Goal: Communication & Community: Participate in discussion

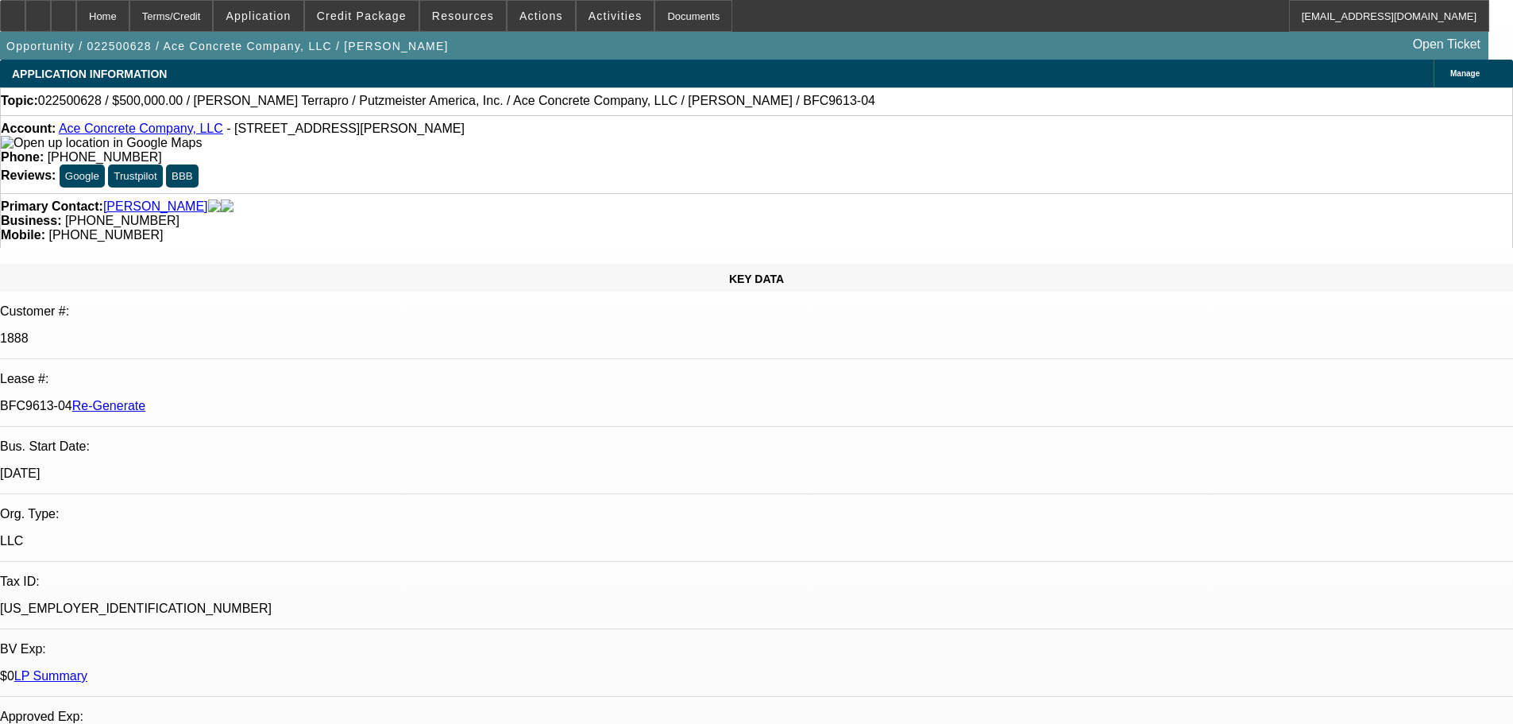
select select "4"
select select "0"
select select "3"
select select "0"
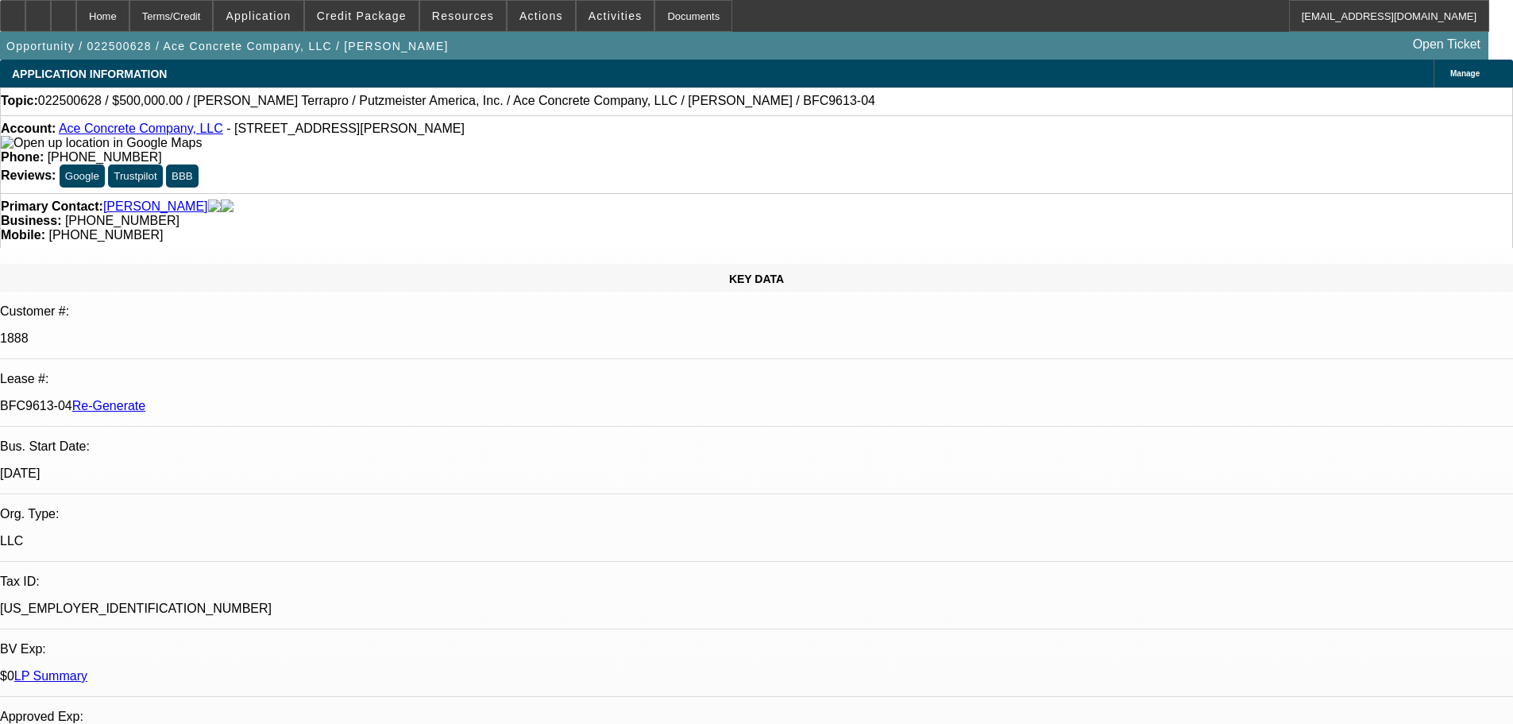
select select "6"
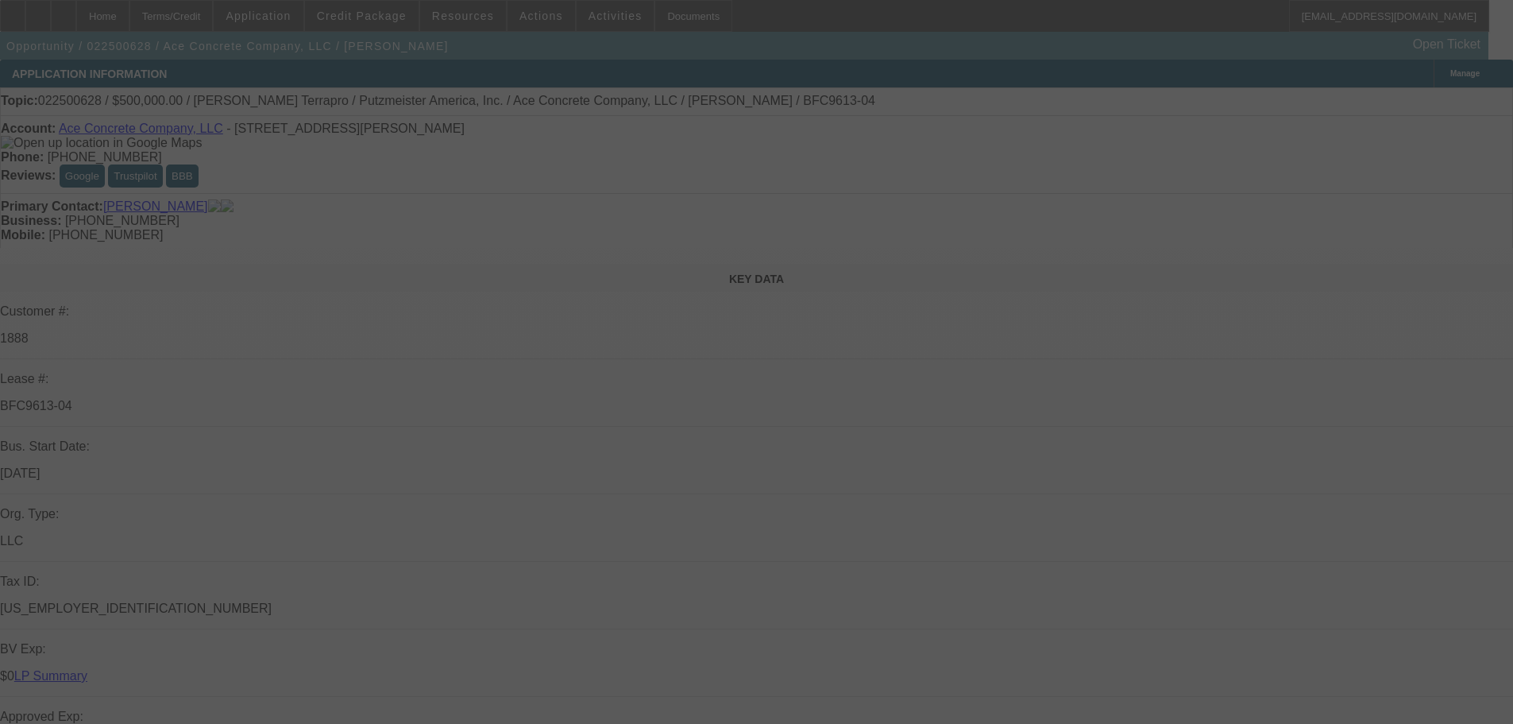
select select "0"
select select "3"
select select "0"
select select "6"
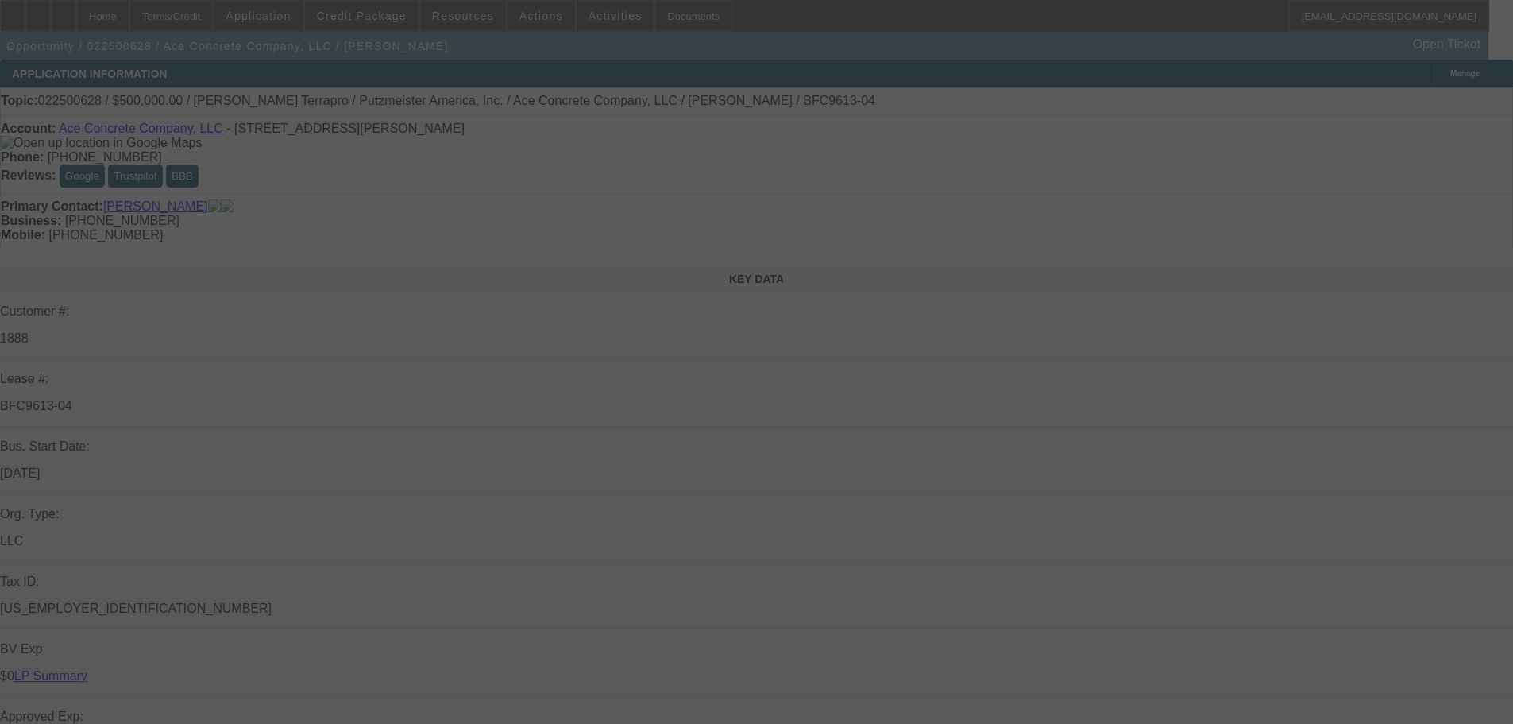
select select "0"
select select "3"
select select "0"
select select "6"
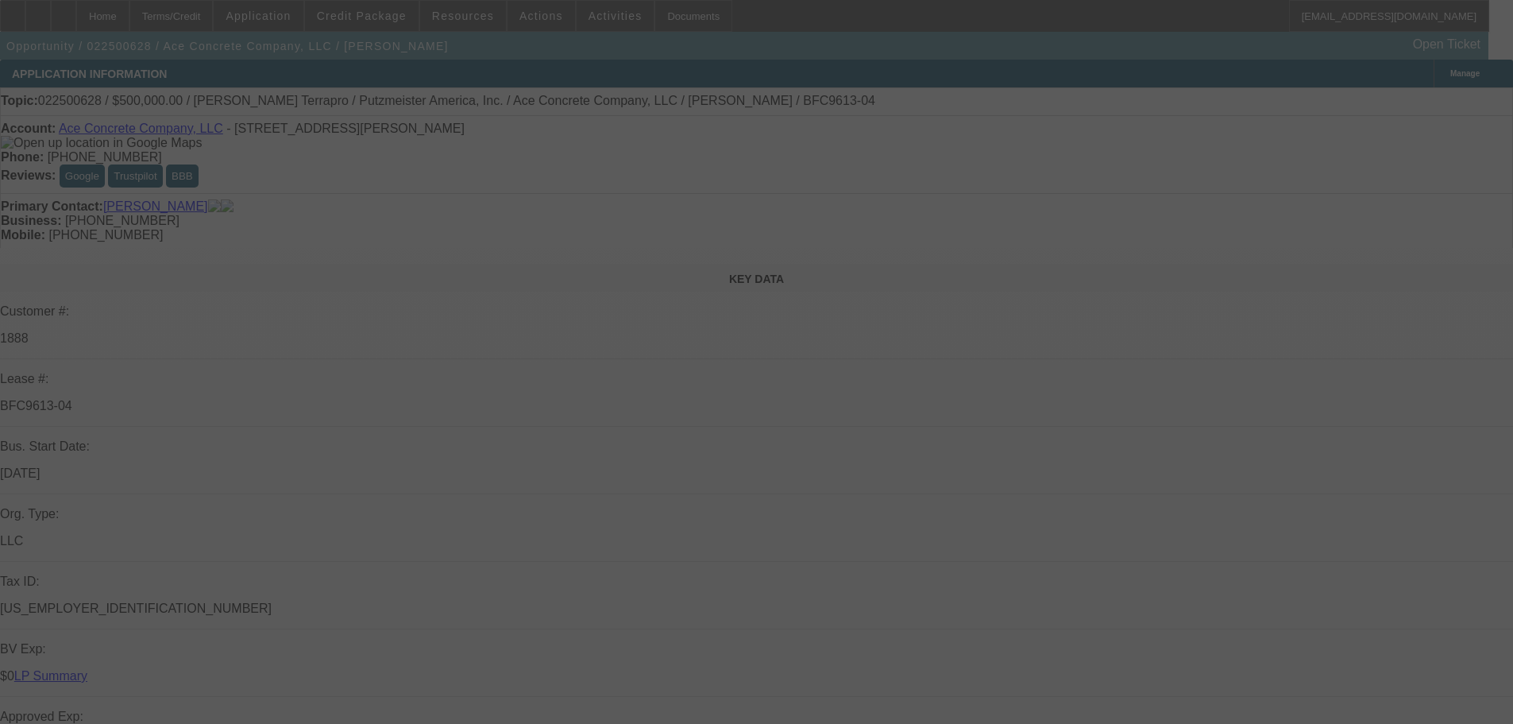
select select "0"
select select "3"
select select "0"
select select "6"
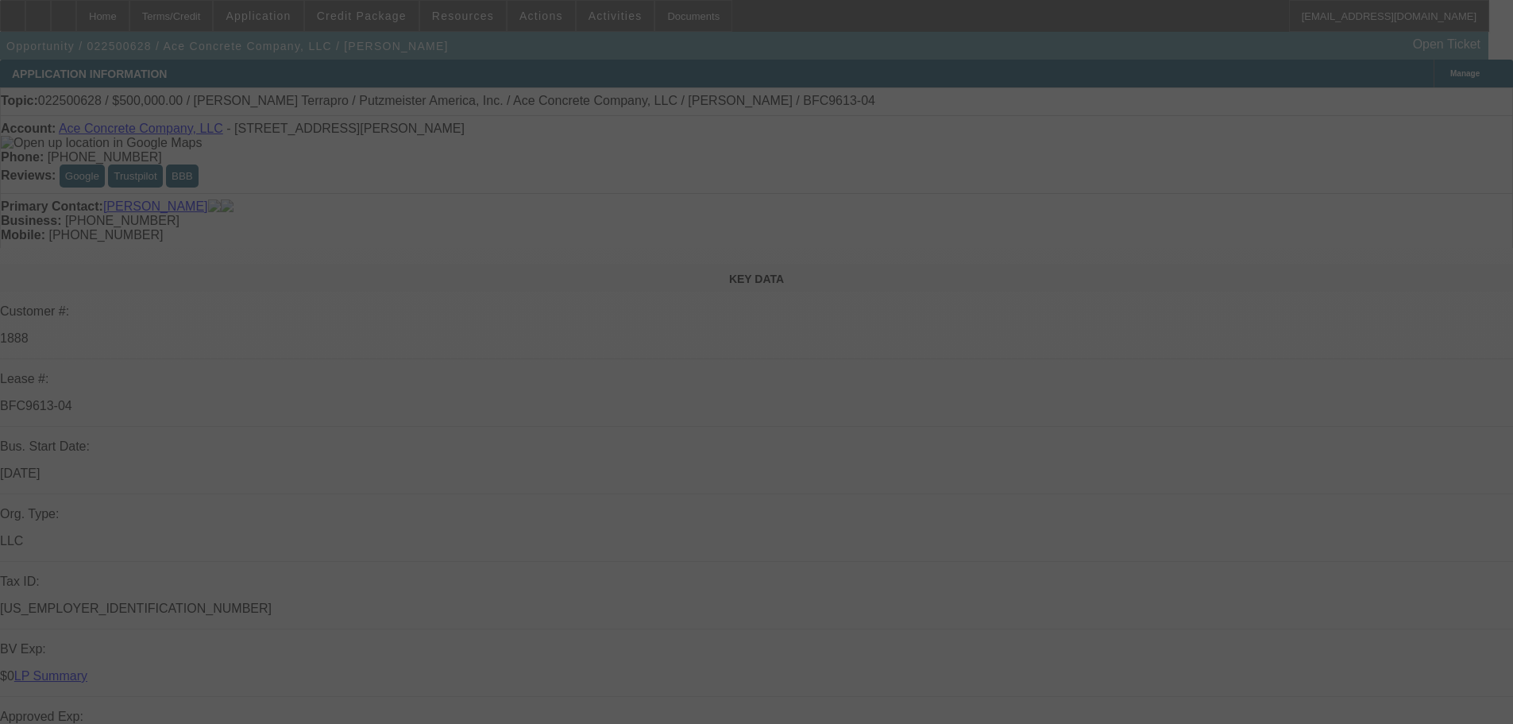
select select "0"
select select "2"
select select "0"
select select "6"
